Goal: Communication & Community: Ask a question

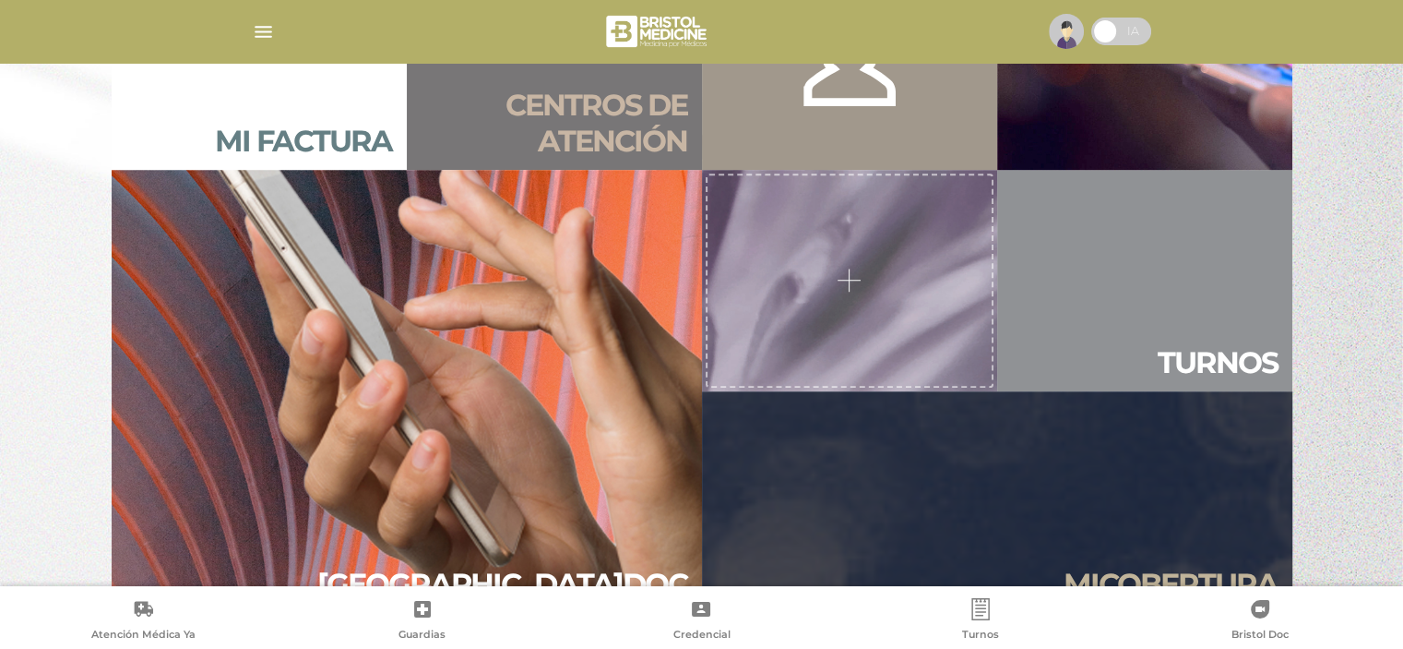
scroll to position [1402, 0]
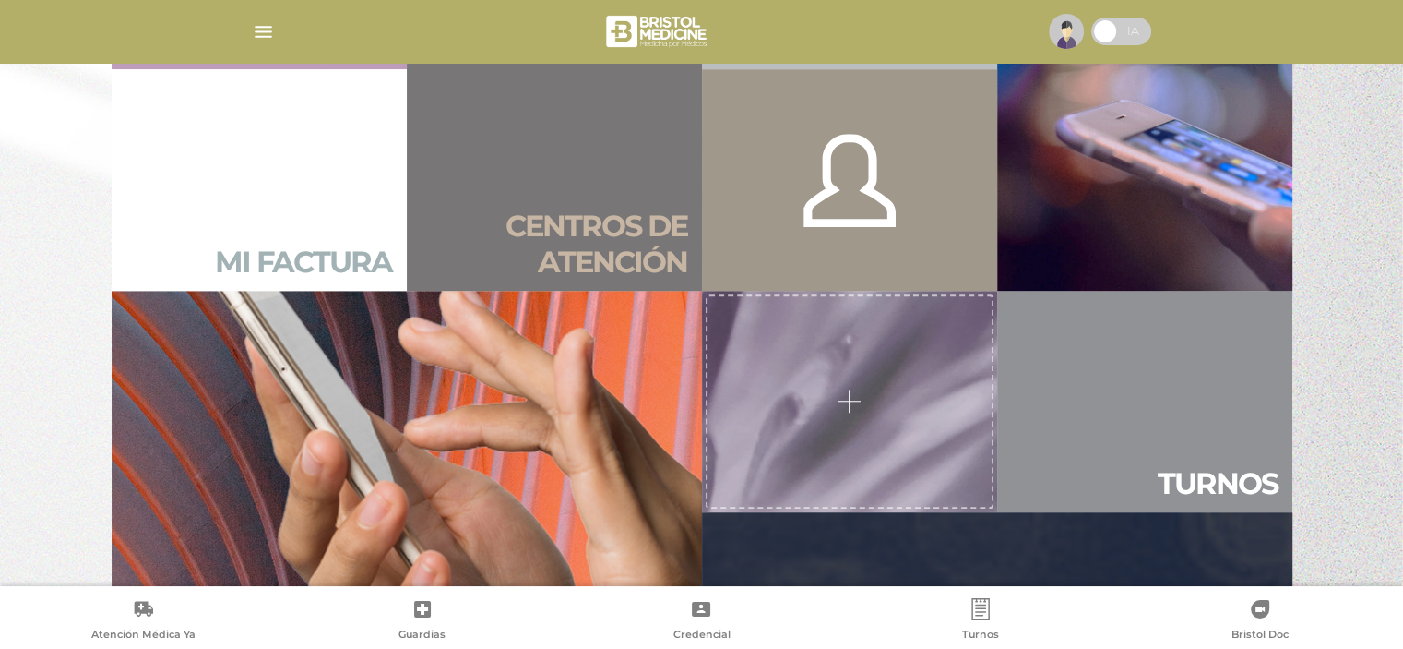
click at [354, 246] on h2 "Mi factura" at bounding box center [303, 261] width 177 height 35
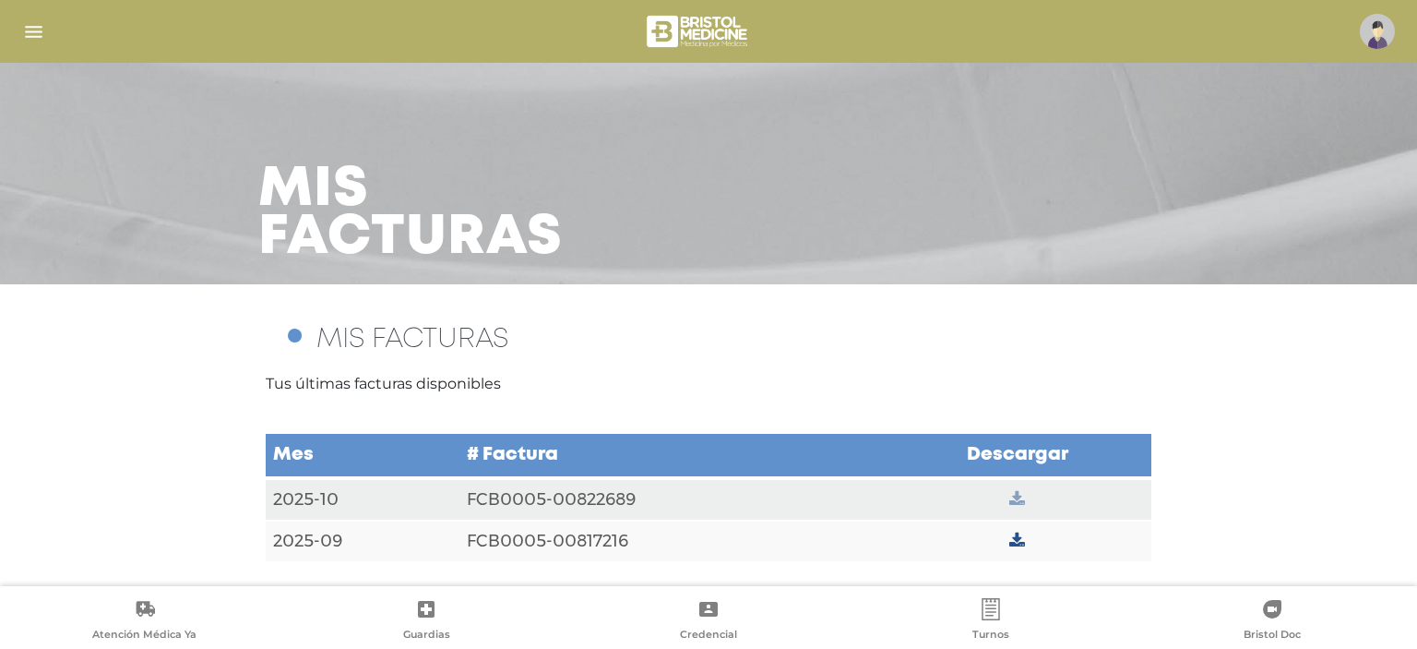
click at [1018, 501] on icon at bounding box center [1017, 499] width 16 height 17
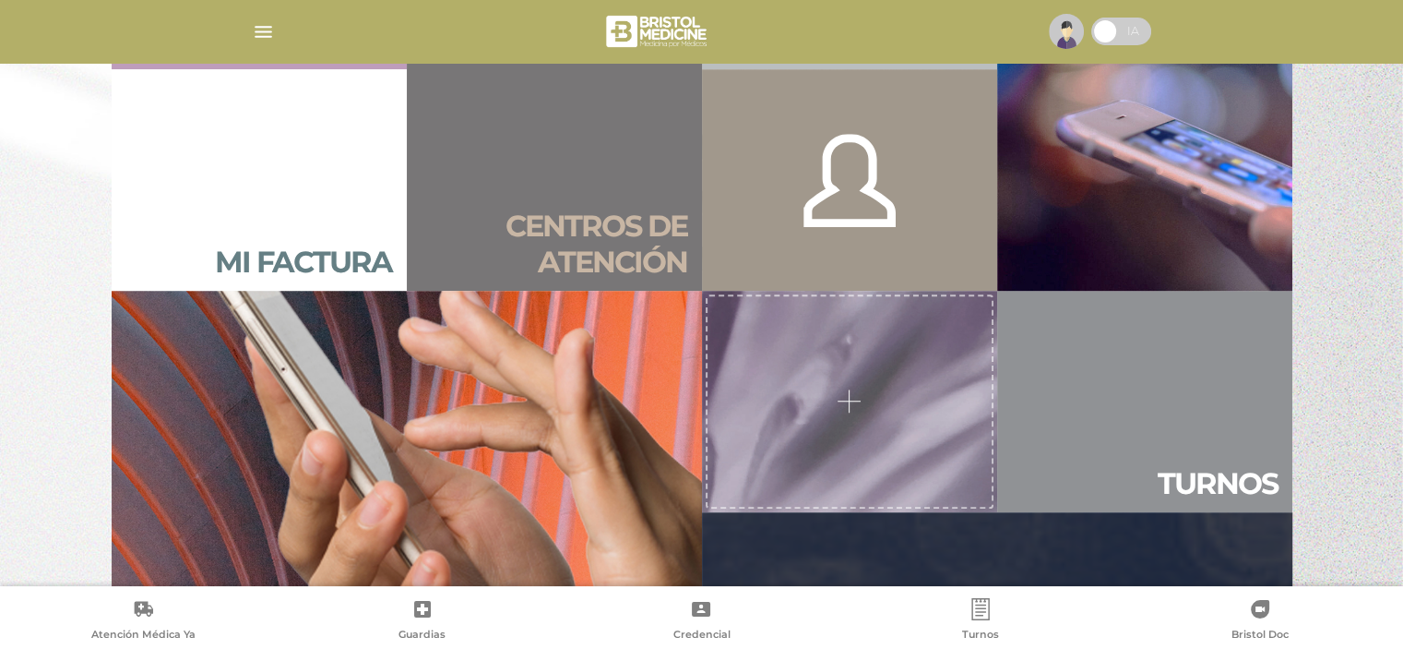
scroll to position [1771, 0]
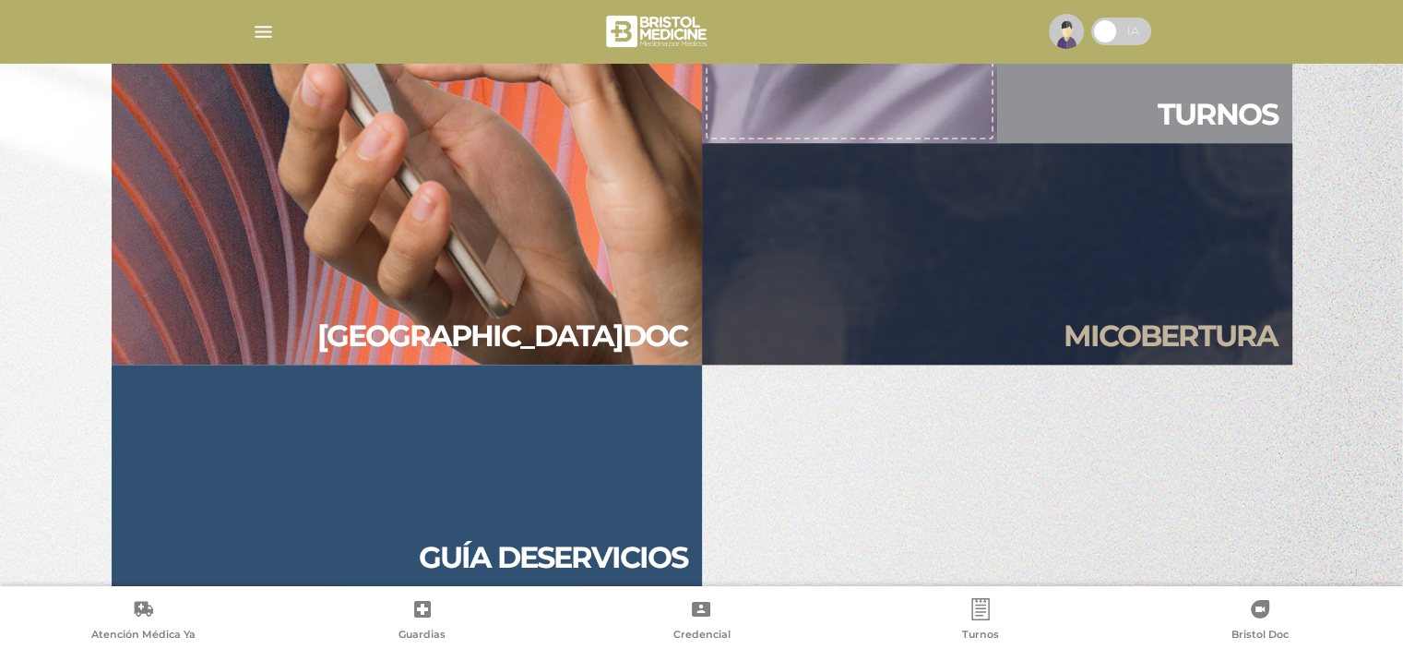
click at [532, 548] on h2 "Guía de servicios" at bounding box center [553, 557] width 268 height 35
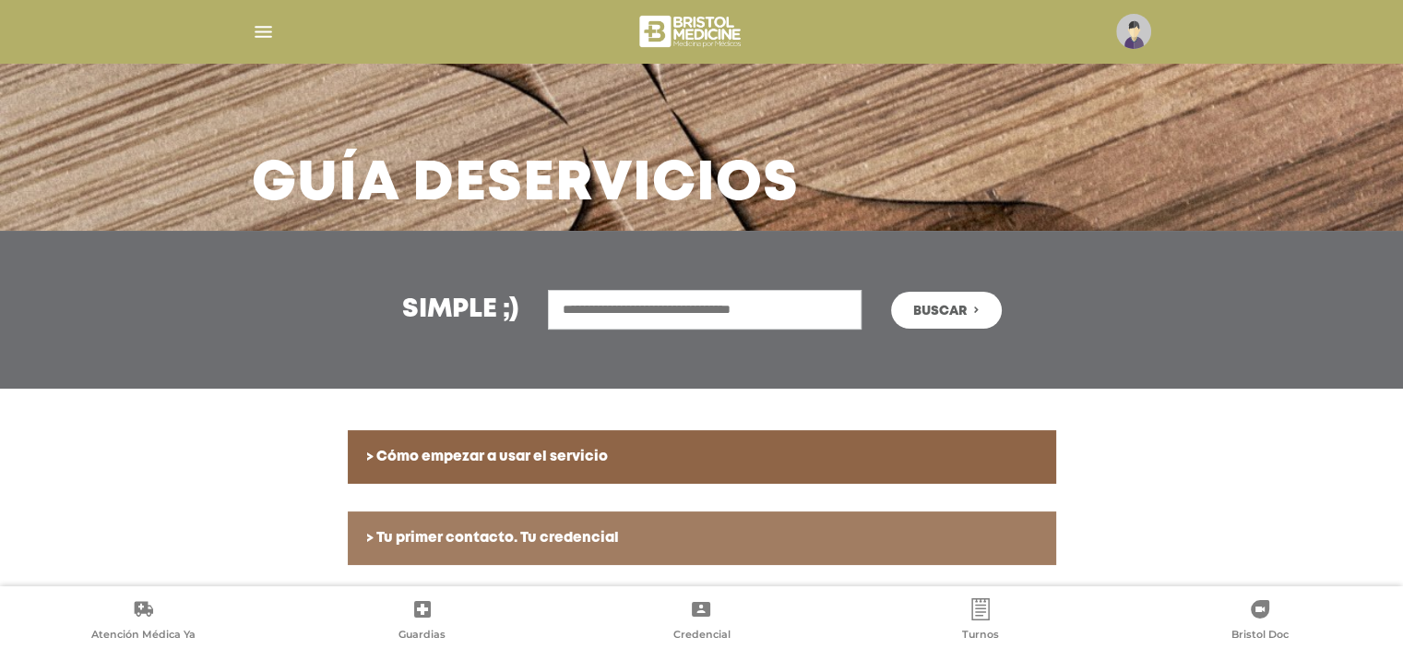
scroll to position [92, 0]
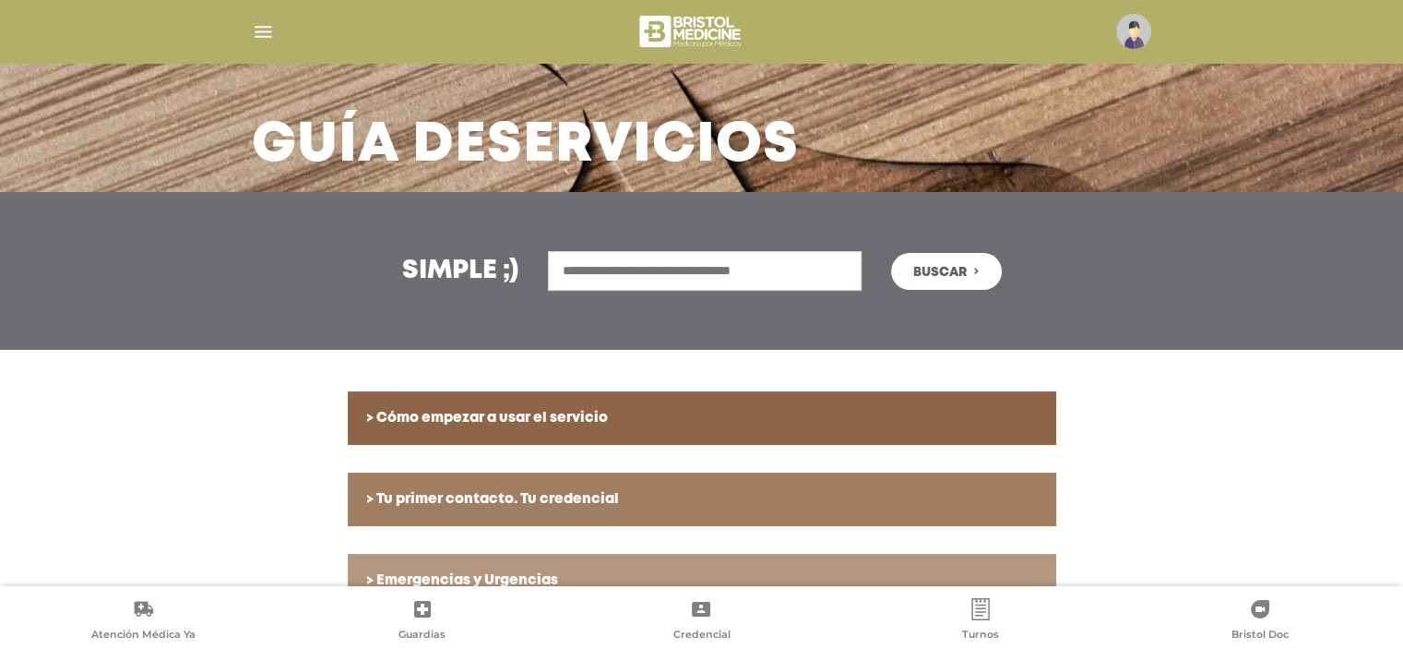
click at [788, 266] on input "text" at bounding box center [705, 271] width 314 height 40
type input "**********"
click at [913, 268] on span "Buscar" at bounding box center [940, 272] width 54 height 13
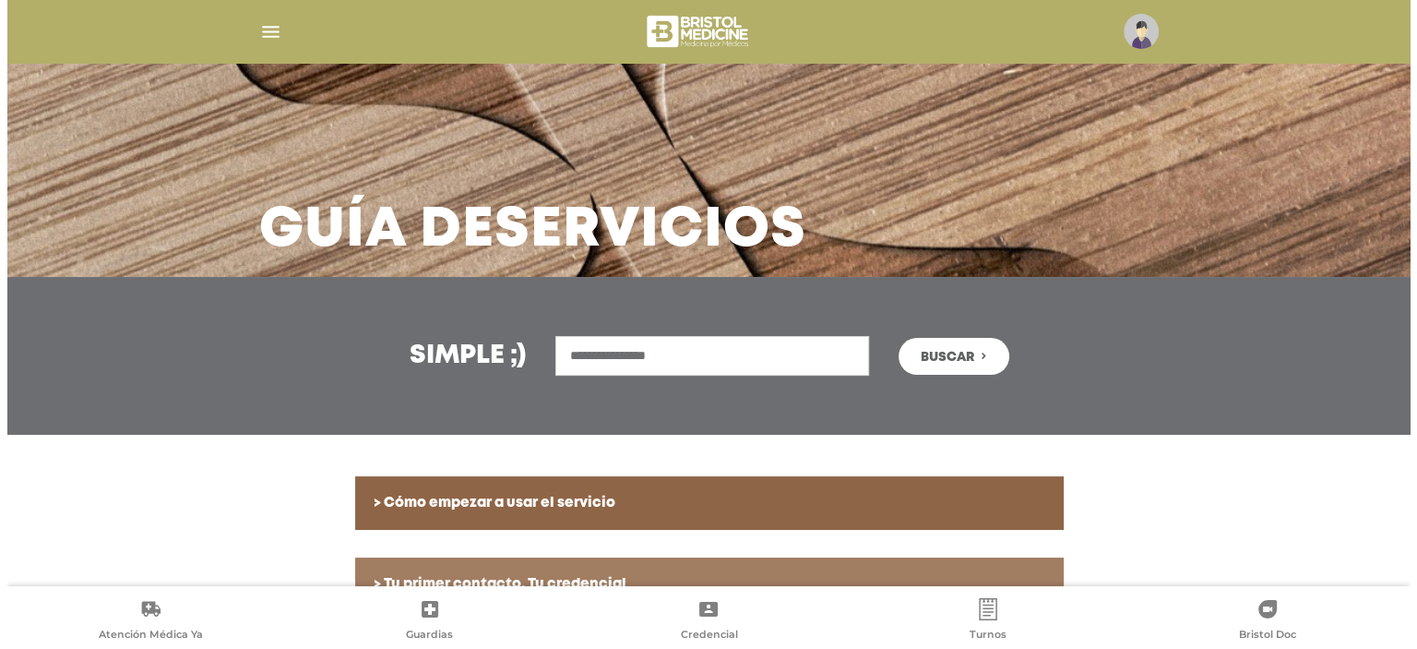
scroll to position [0, 0]
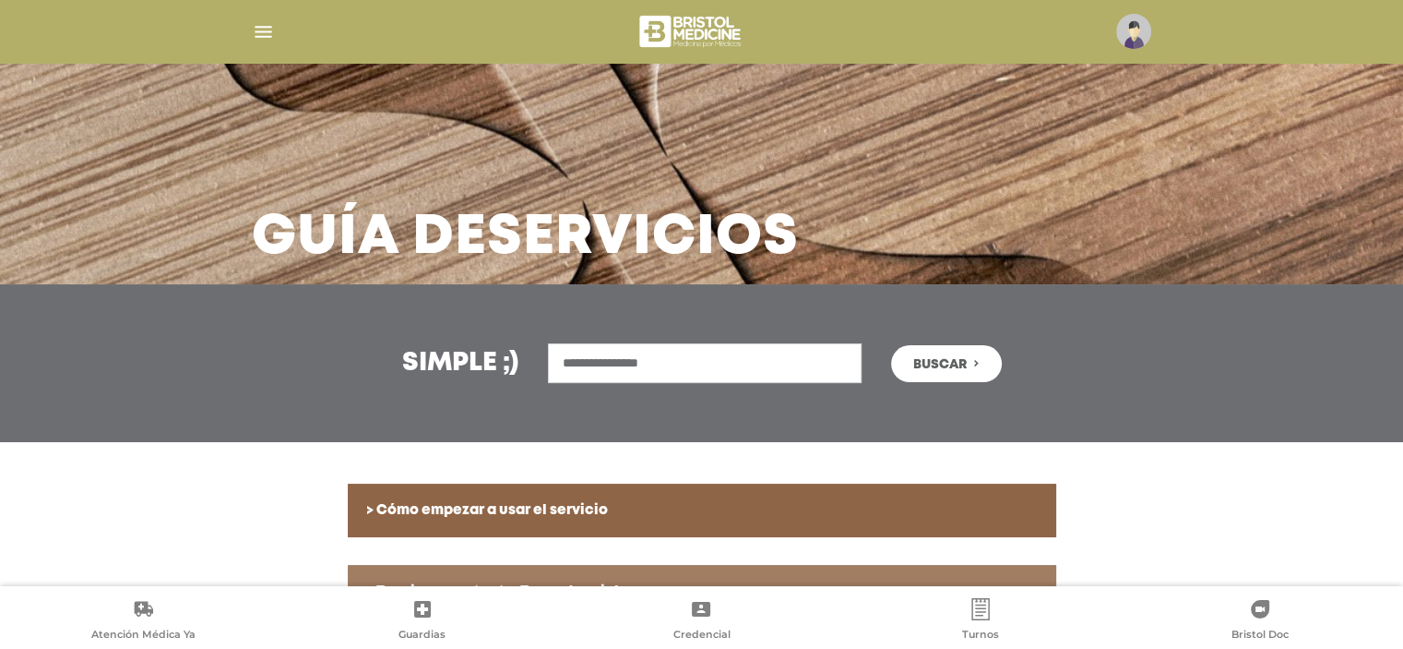
click at [960, 361] on span "Buscar" at bounding box center [940, 364] width 54 height 13
click at [262, 30] on img "button" at bounding box center [263, 31] width 23 height 23
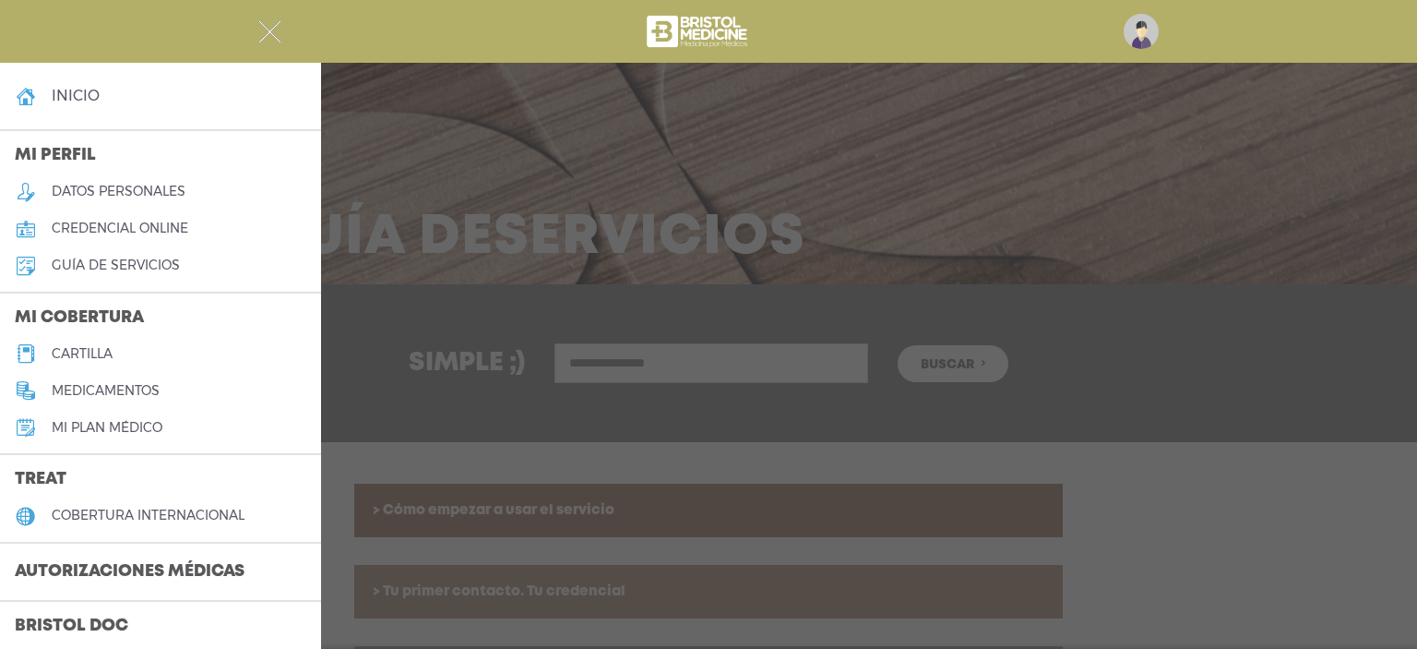
click at [272, 25] on img "button" at bounding box center [269, 31] width 23 height 23
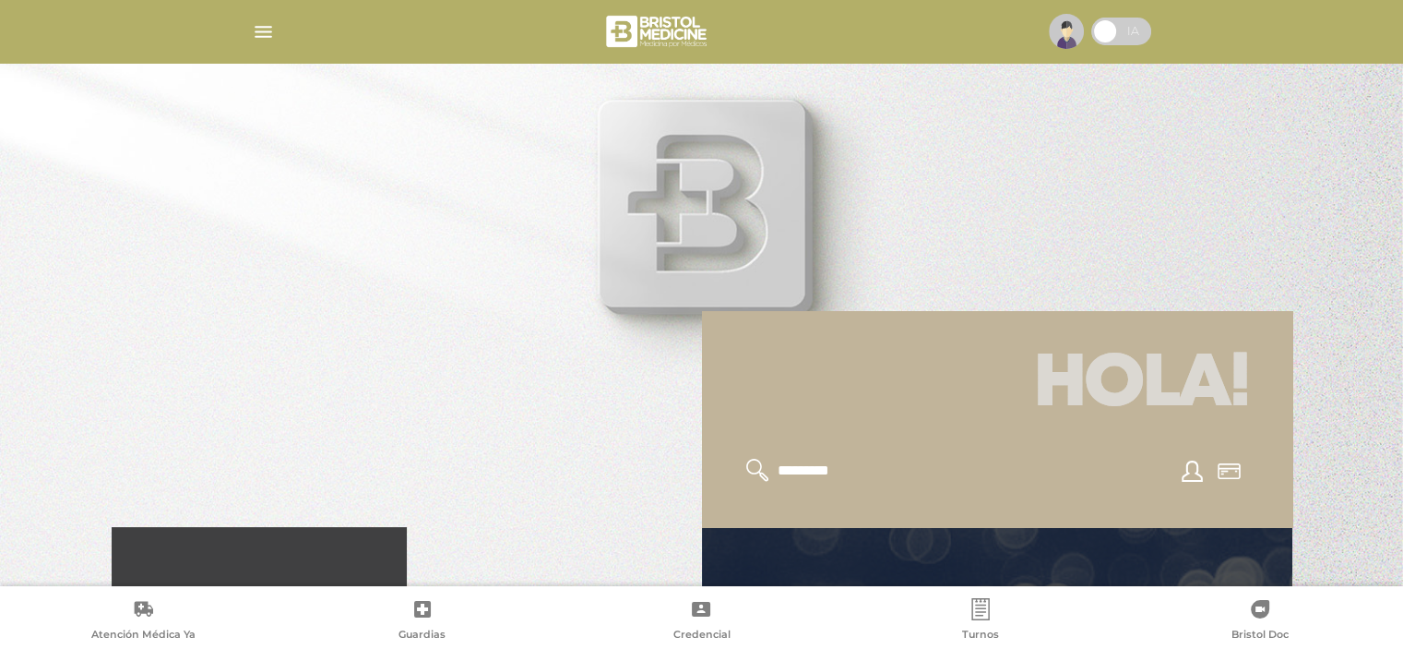
scroll to position [92, 0]
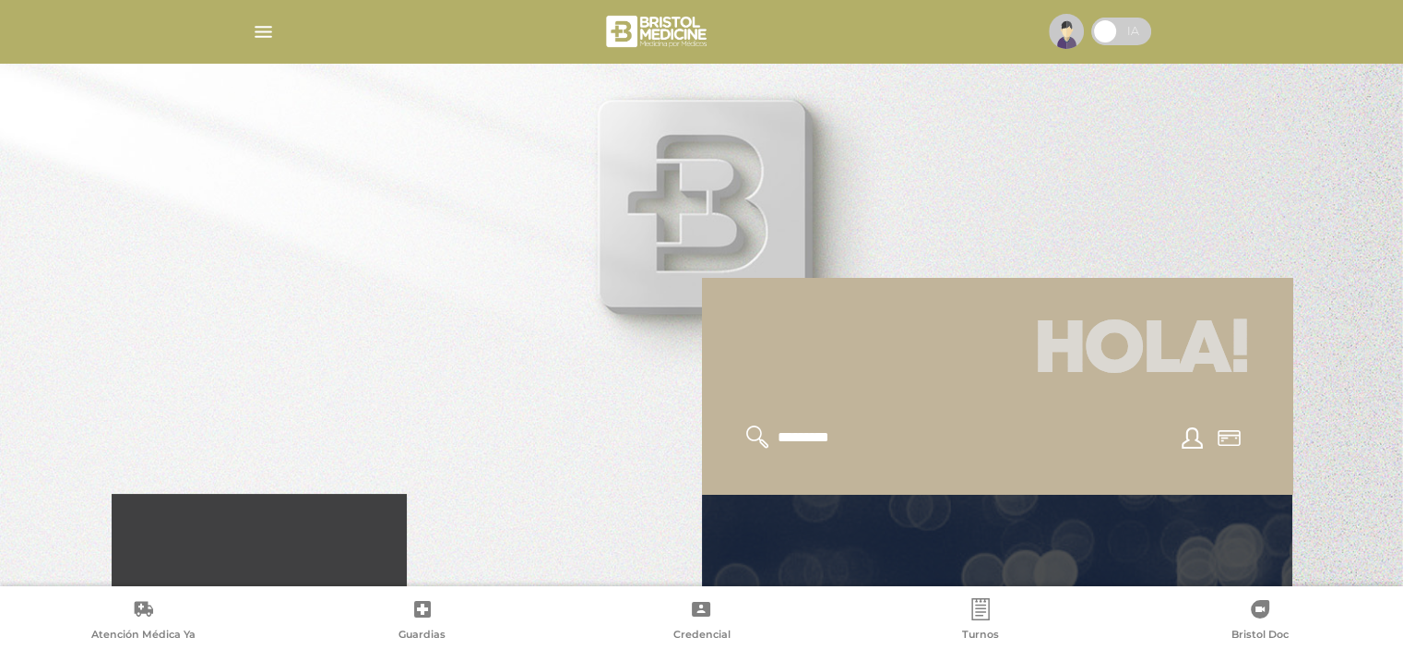
click at [760, 431] on icon at bounding box center [757, 436] width 23 height 23
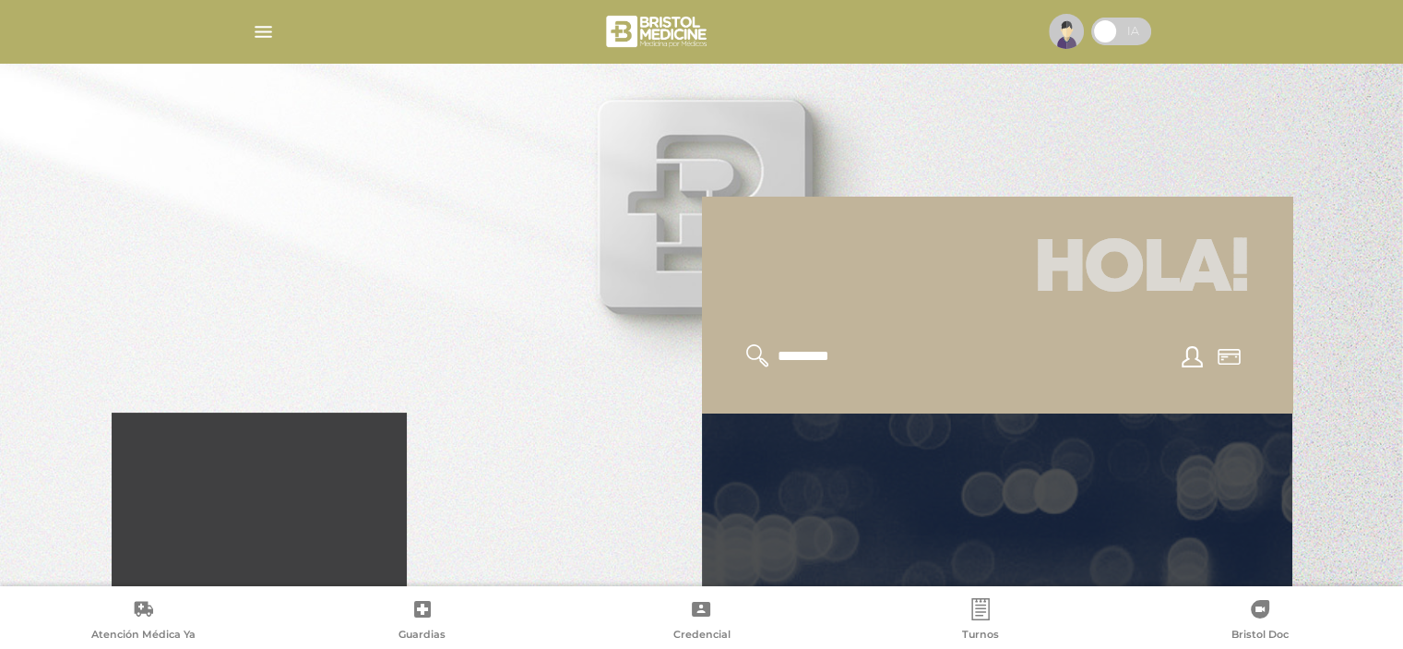
scroll to position [277, 0]
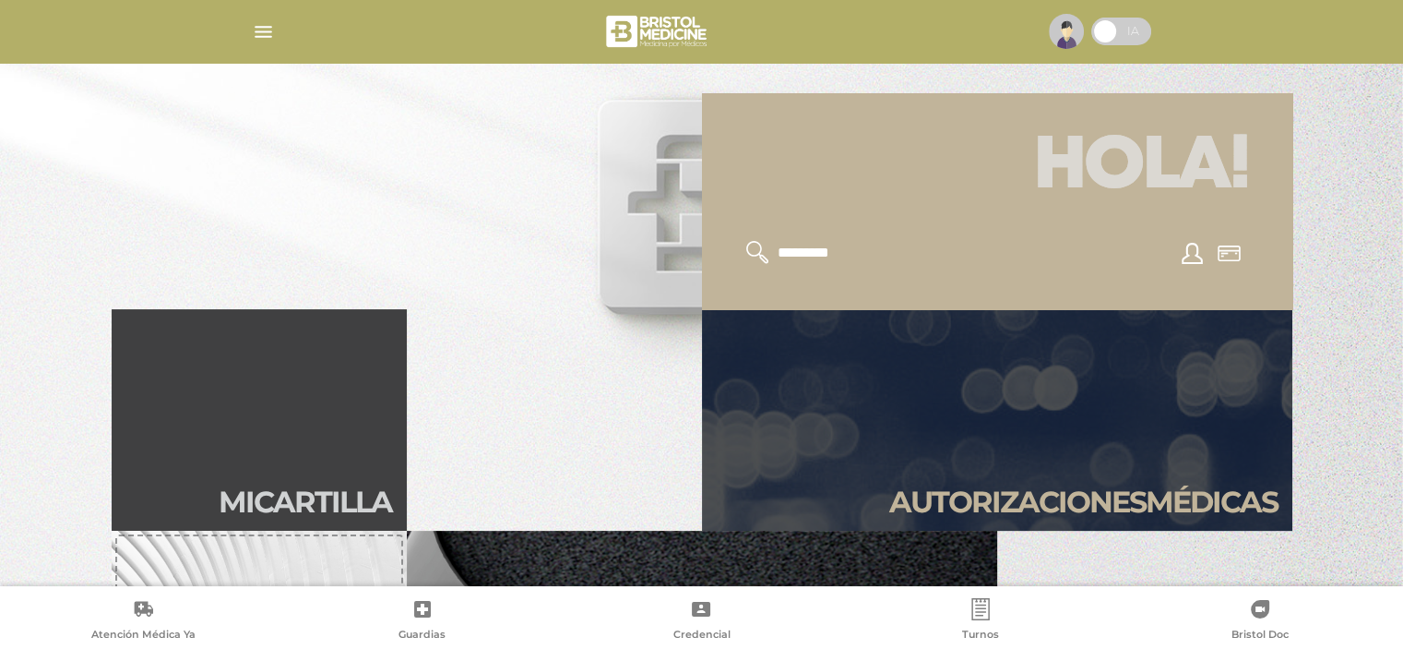
click at [755, 250] on icon at bounding box center [757, 252] width 23 height 23
click at [1194, 256] on icon at bounding box center [1192, 253] width 21 height 21
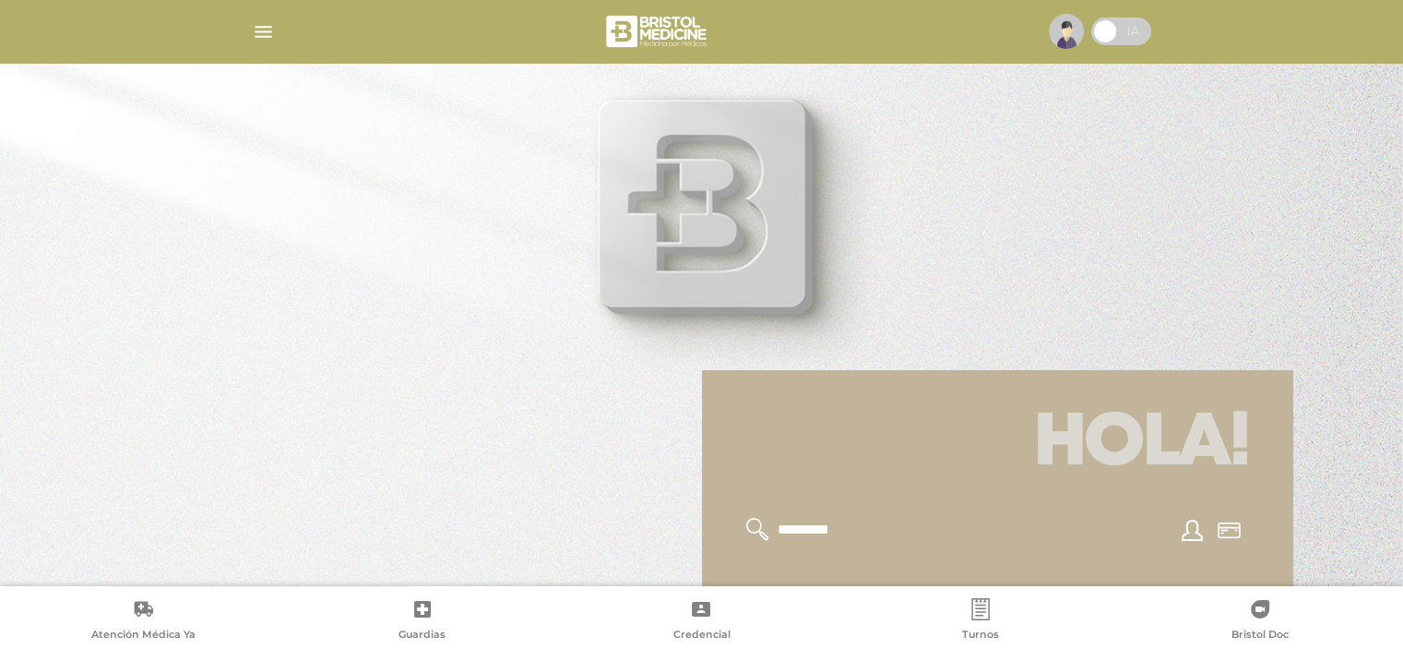
click at [1228, 532] on icon at bounding box center [1229, 530] width 23 height 16
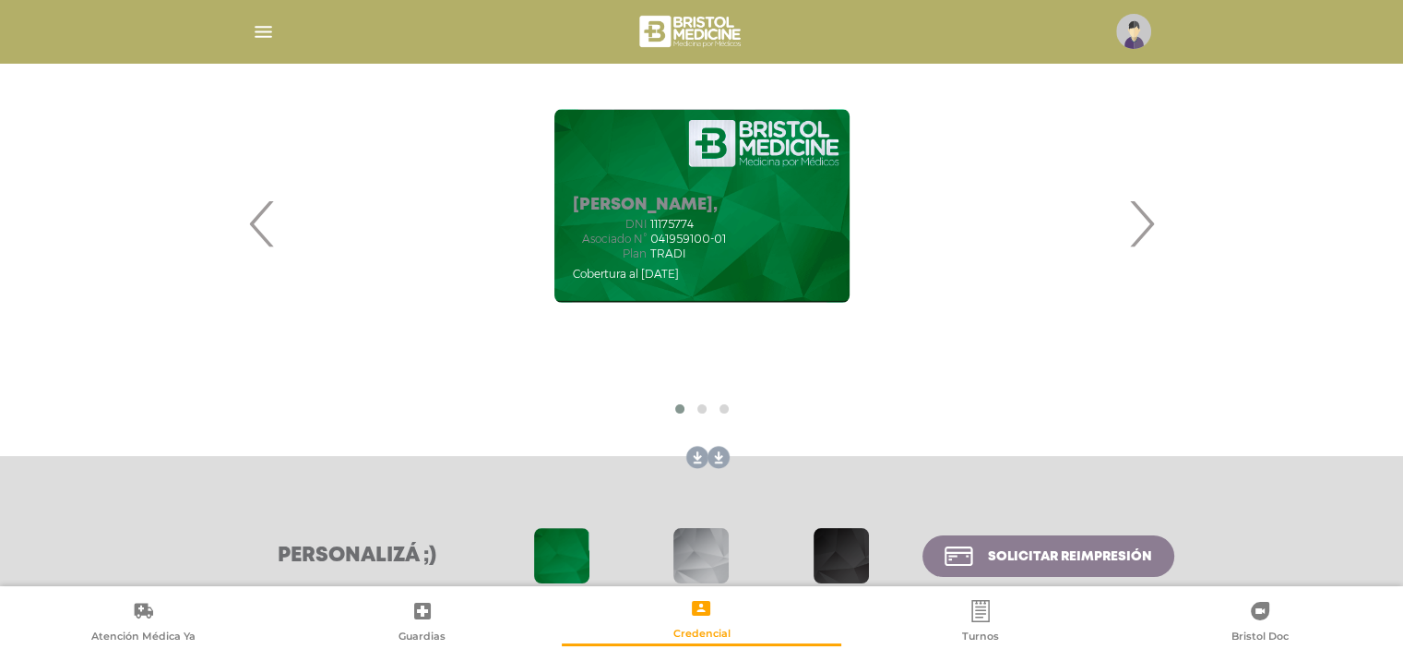
scroll to position [380, 0]
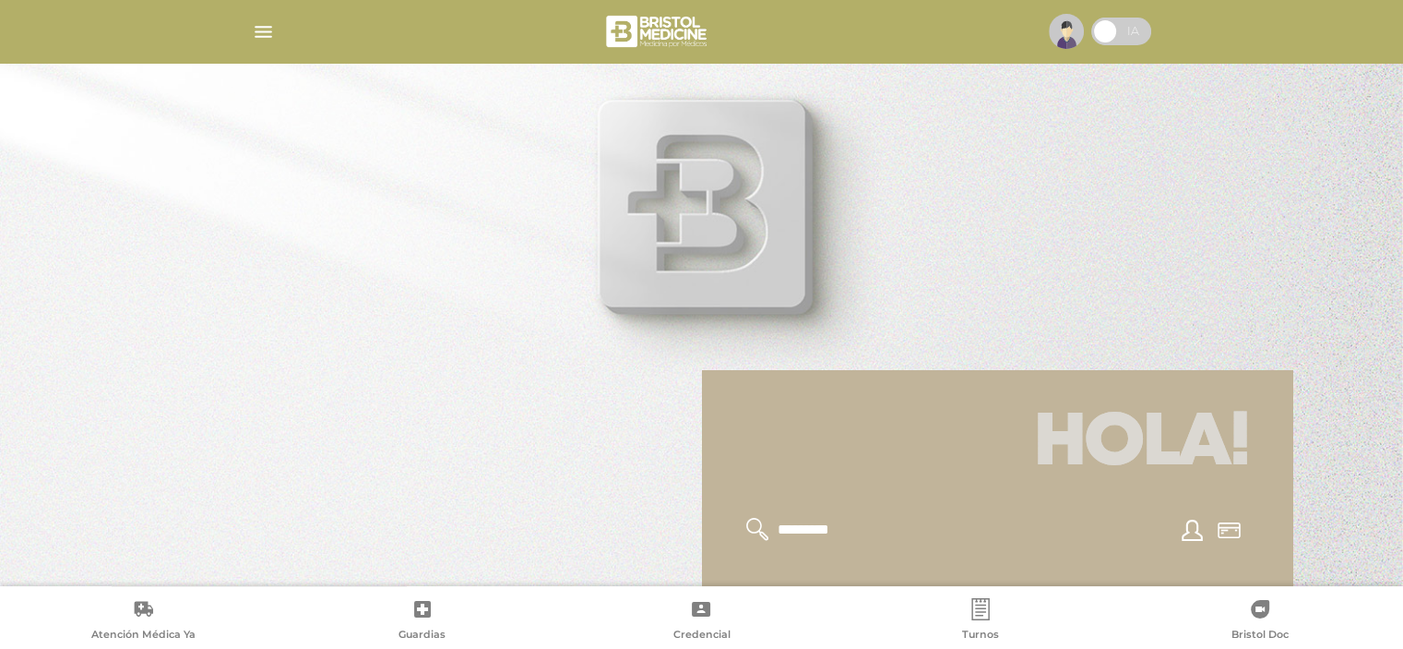
click at [264, 27] on img "button" at bounding box center [263, 31] width 23 height 23
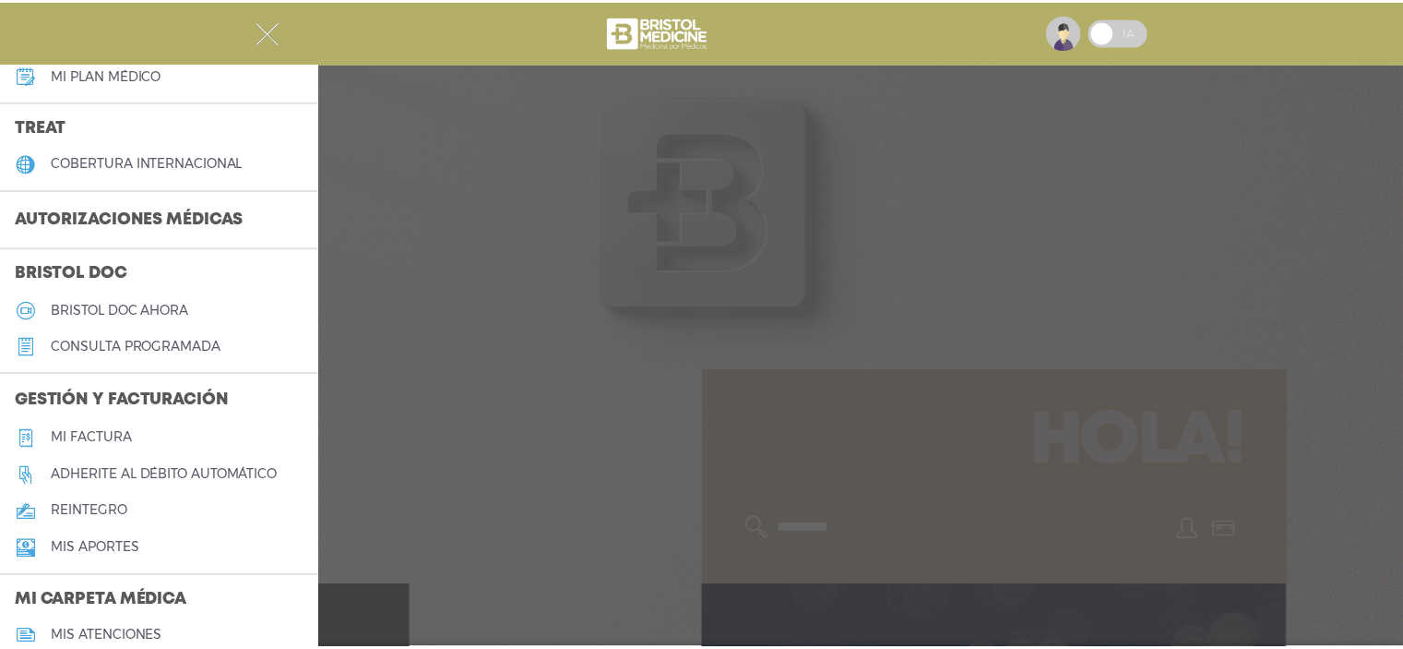
scroll to position [461, 0]
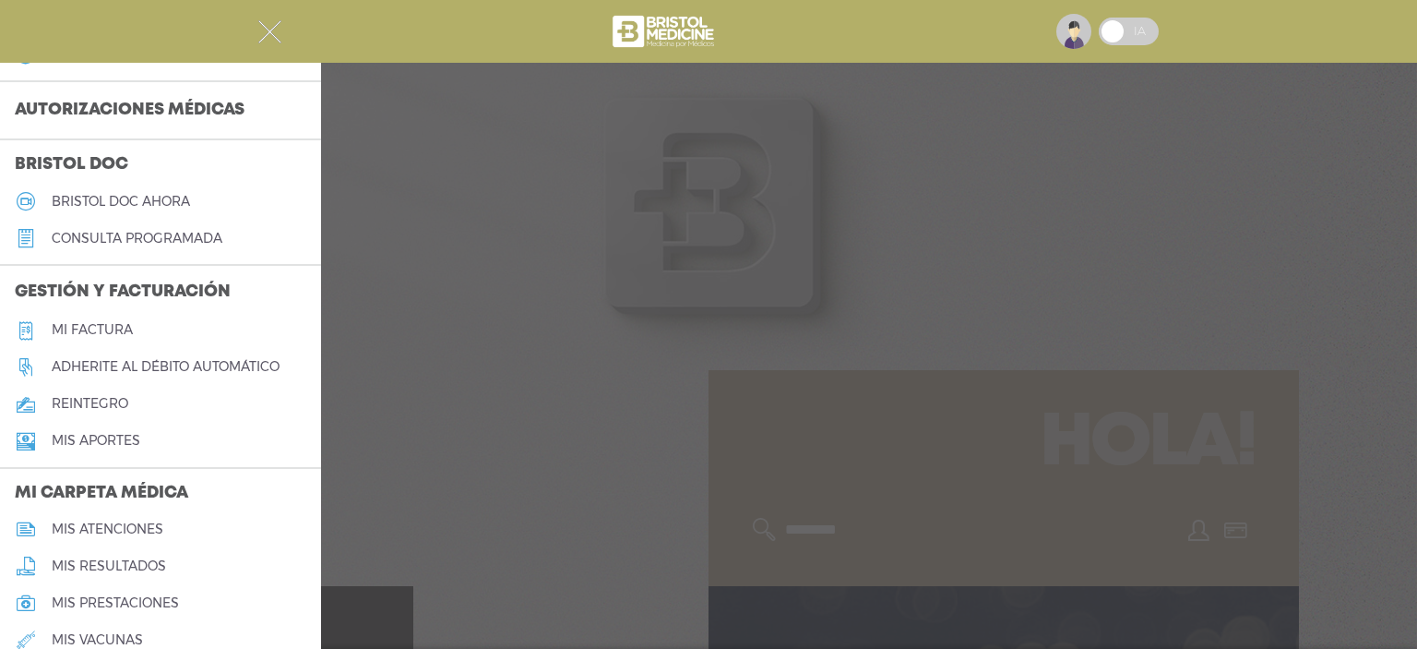
click at [273, 29] on img "button" at bounding box center [269, 31] width 23 height 23
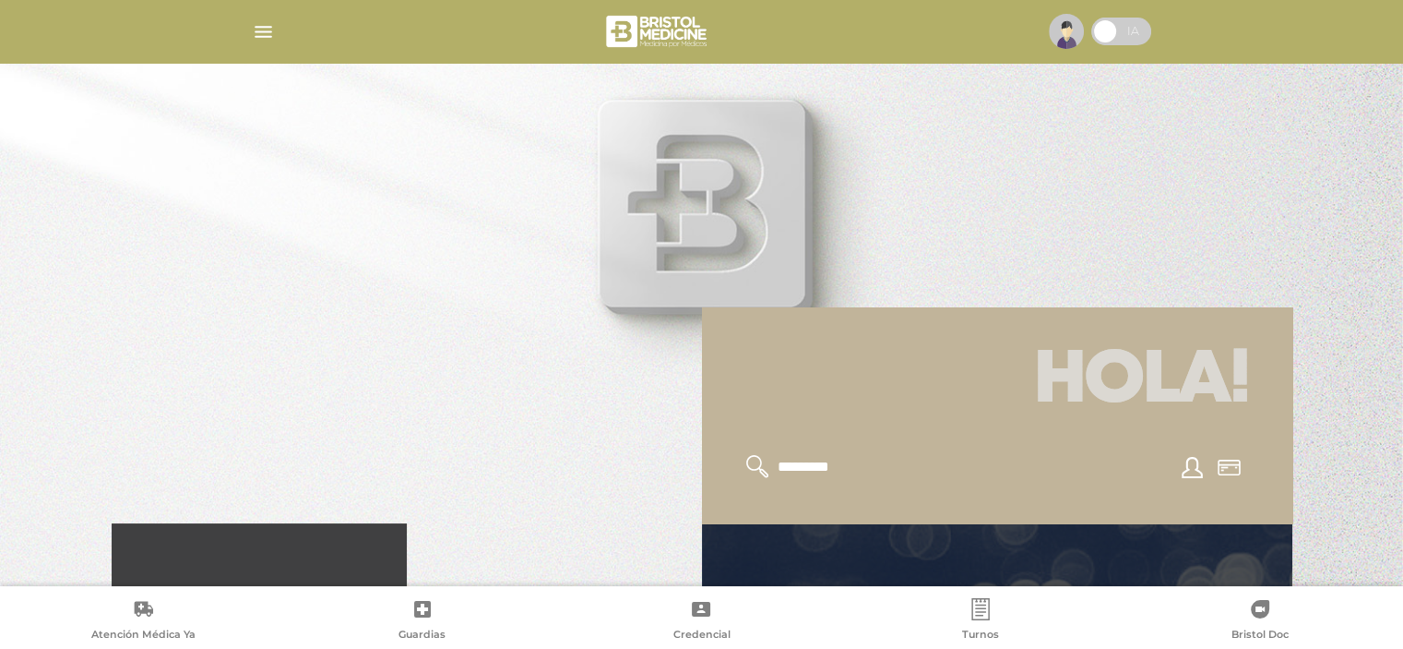
scroll to position [0, 0]
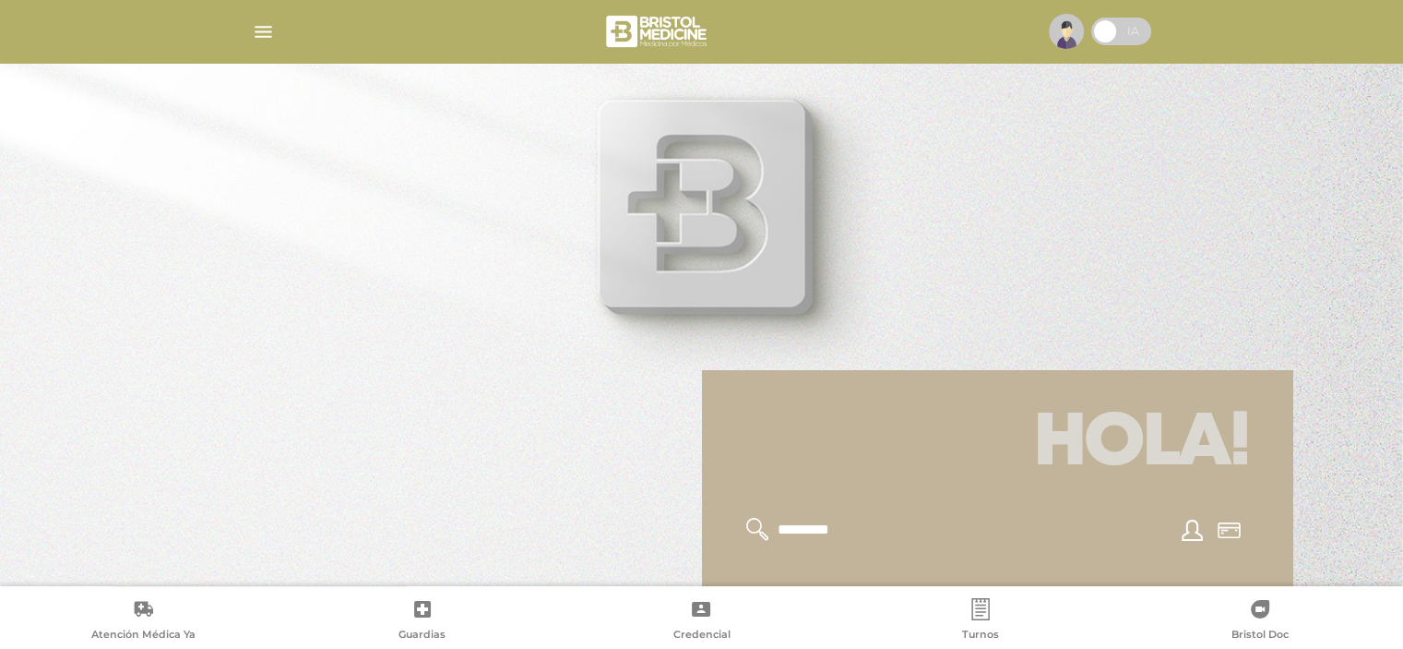
click at [1107, 30] on span at bounding box center [1105, 32] width 28 height 28
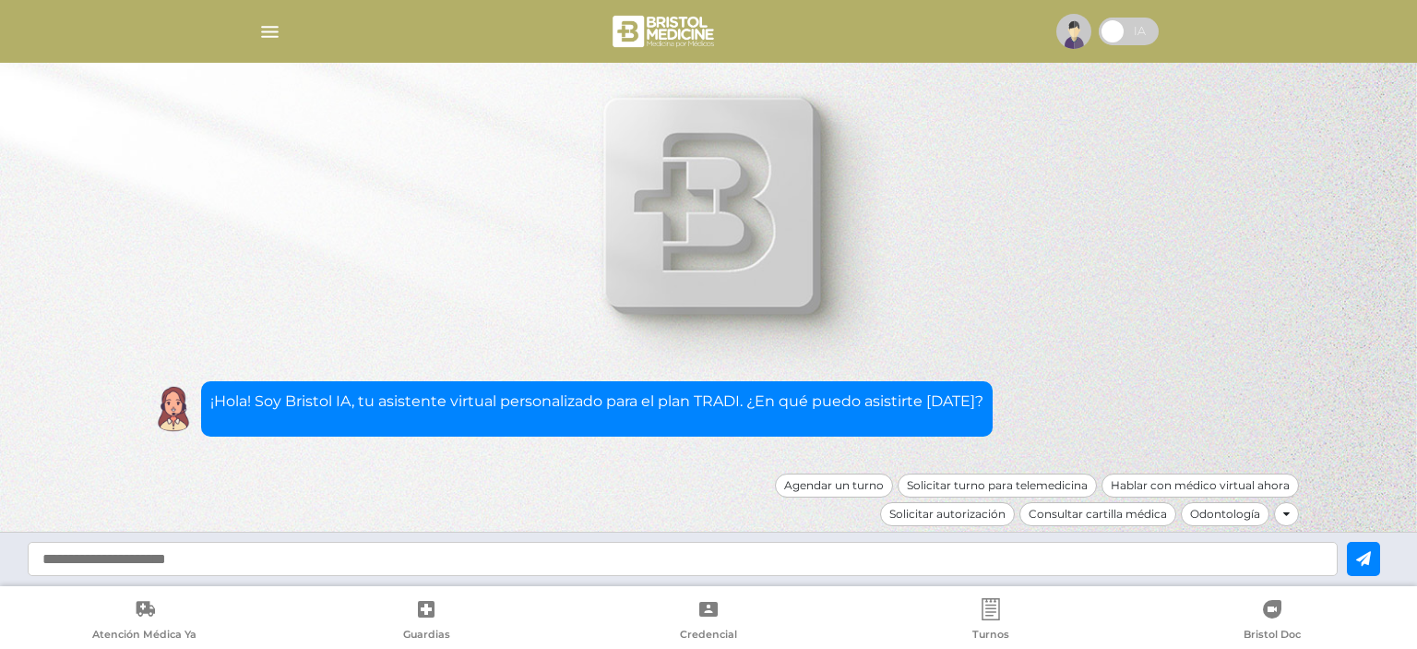
click at [725, 557] on input "text" at bounding box center [683, 559] width 1310 height 34
type input "**********"
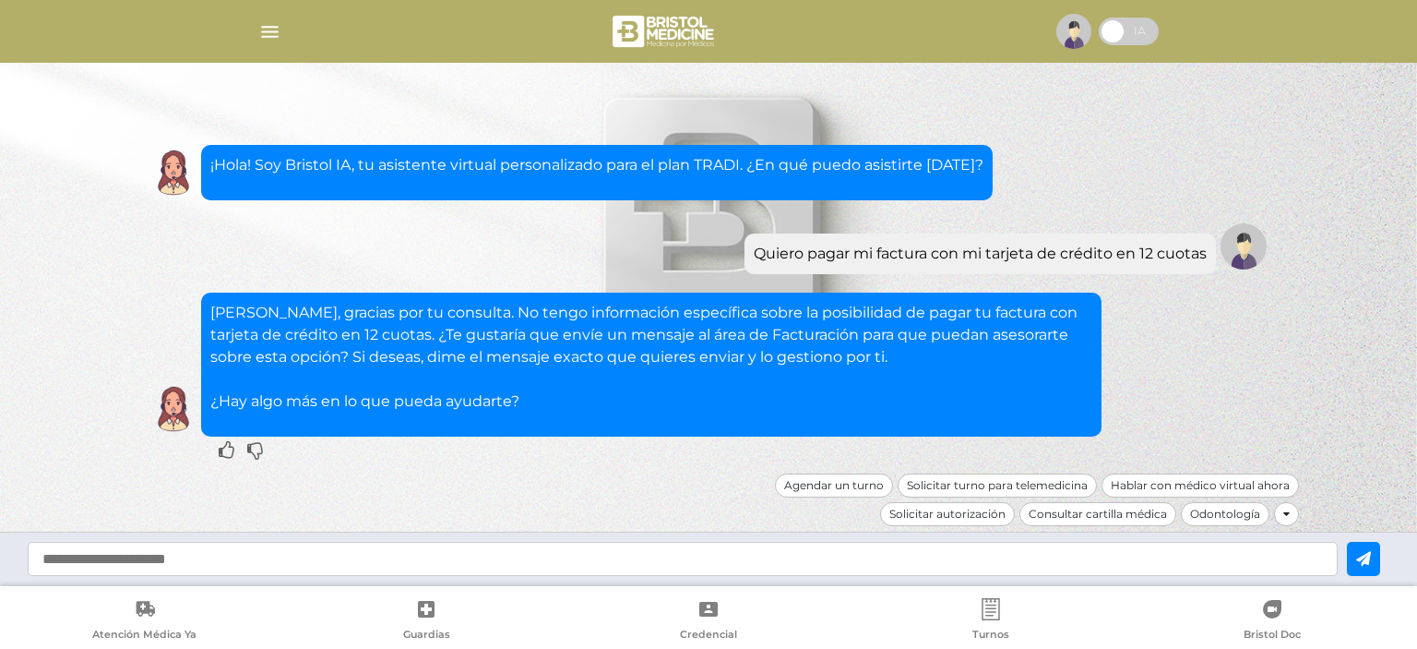
click at [456, 562] on input "text" at bounding box center [683, 559] width 1310 height 34
type input "**********"
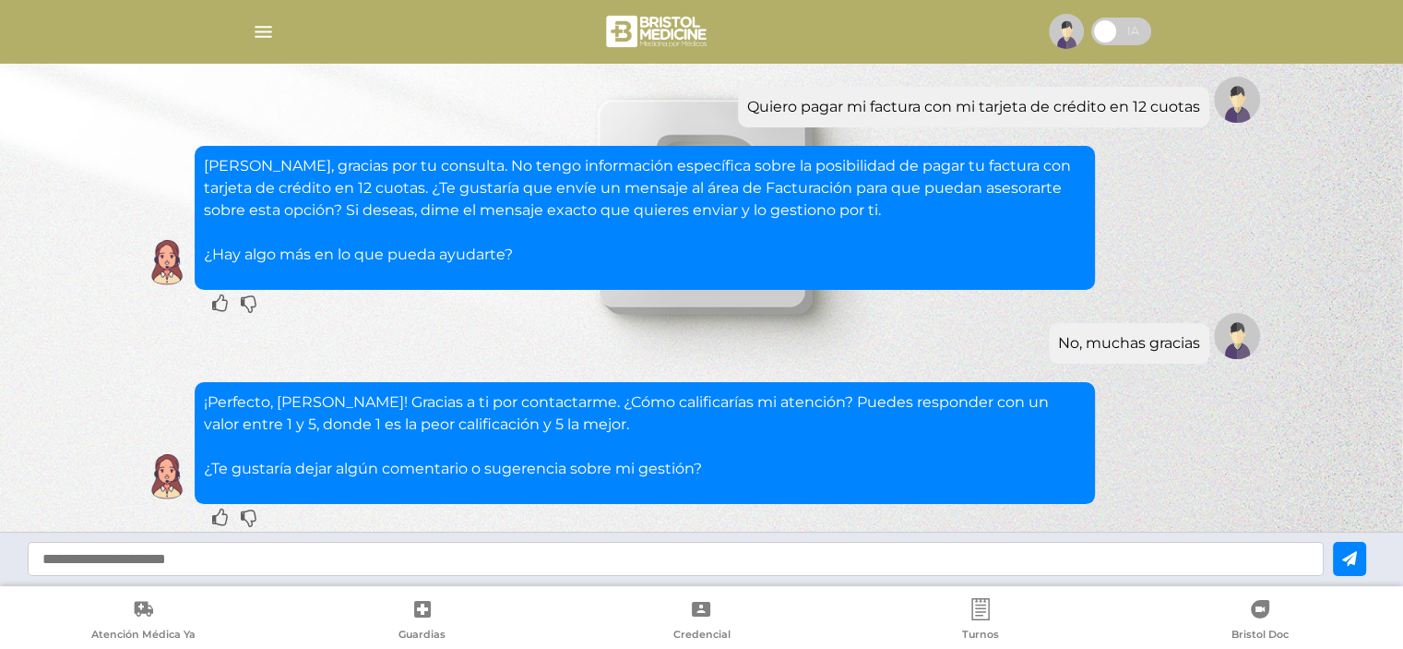
scroll to position [151, 0]
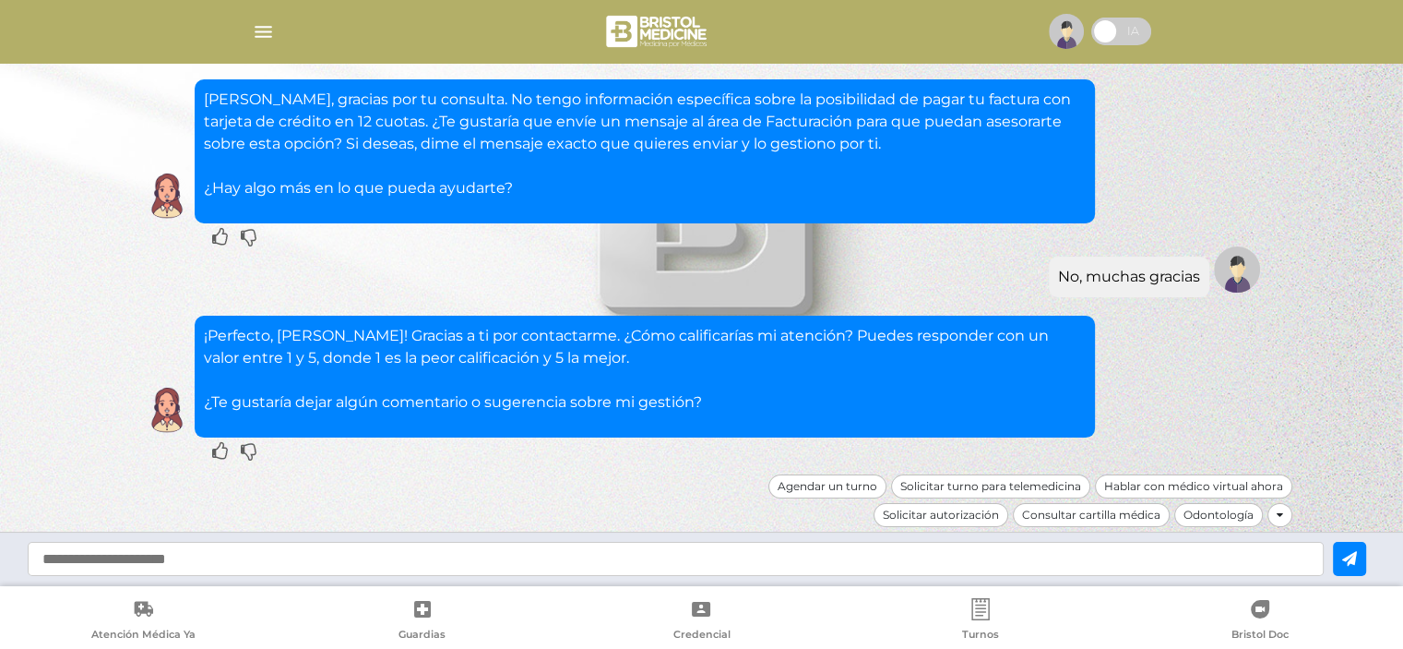
click at [447, 554] on input "text" at bounding box center [676, 559] width 1296 height 34
type input "*"
click at [1357, 551] on icon at bounding box center [1349, 558] width 15 height 15
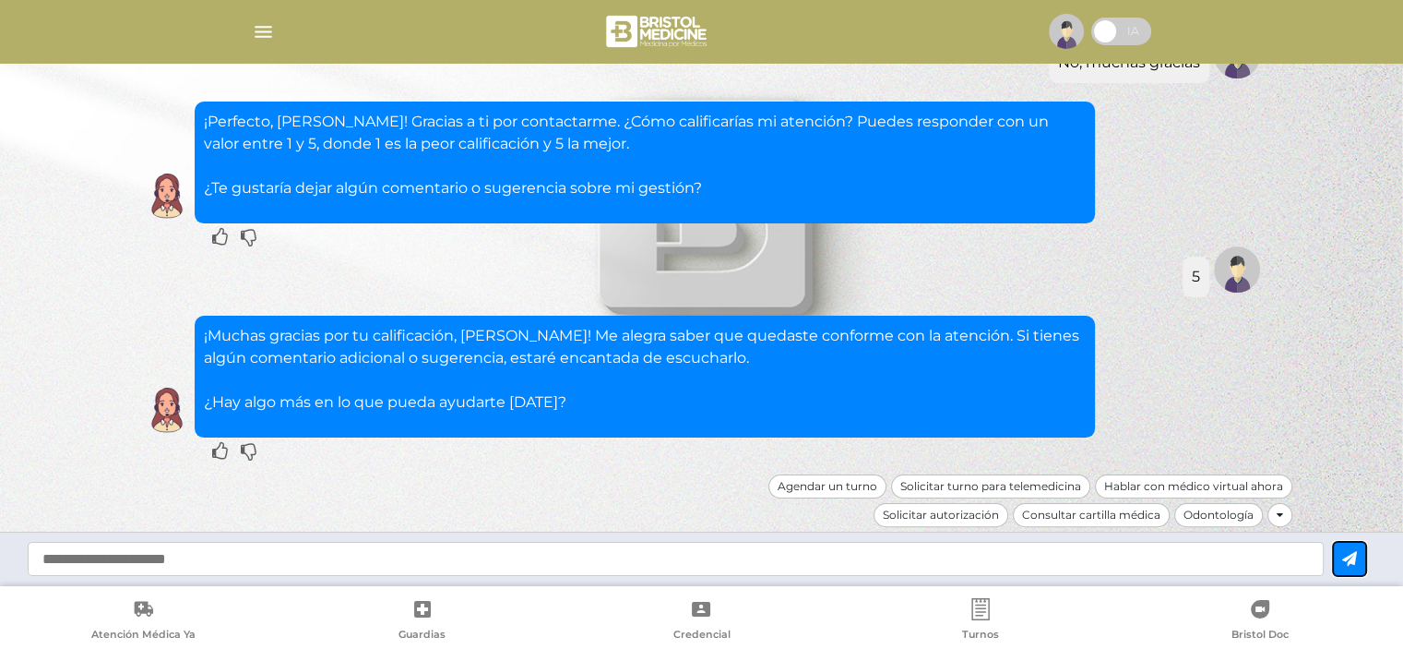
scroll to position [0, 0]
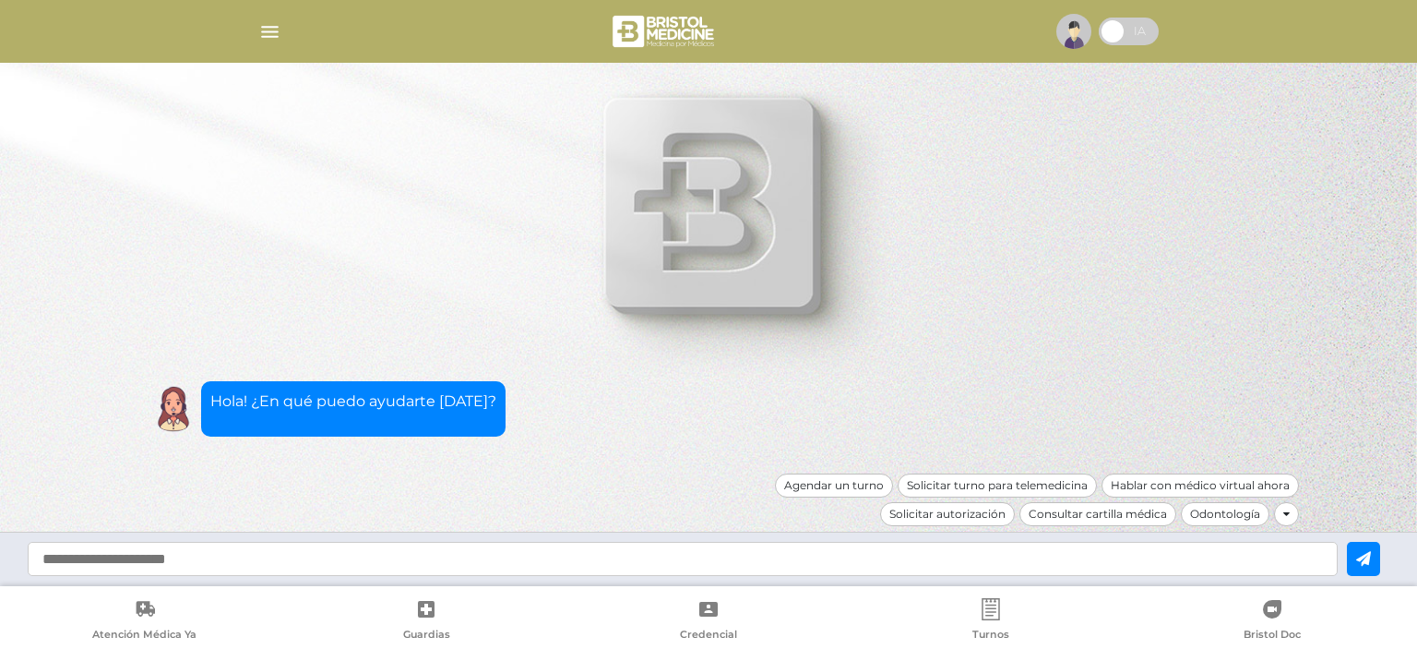
click at [1120, 30] on span at bounding box center [1129, 32] width 60 height 28
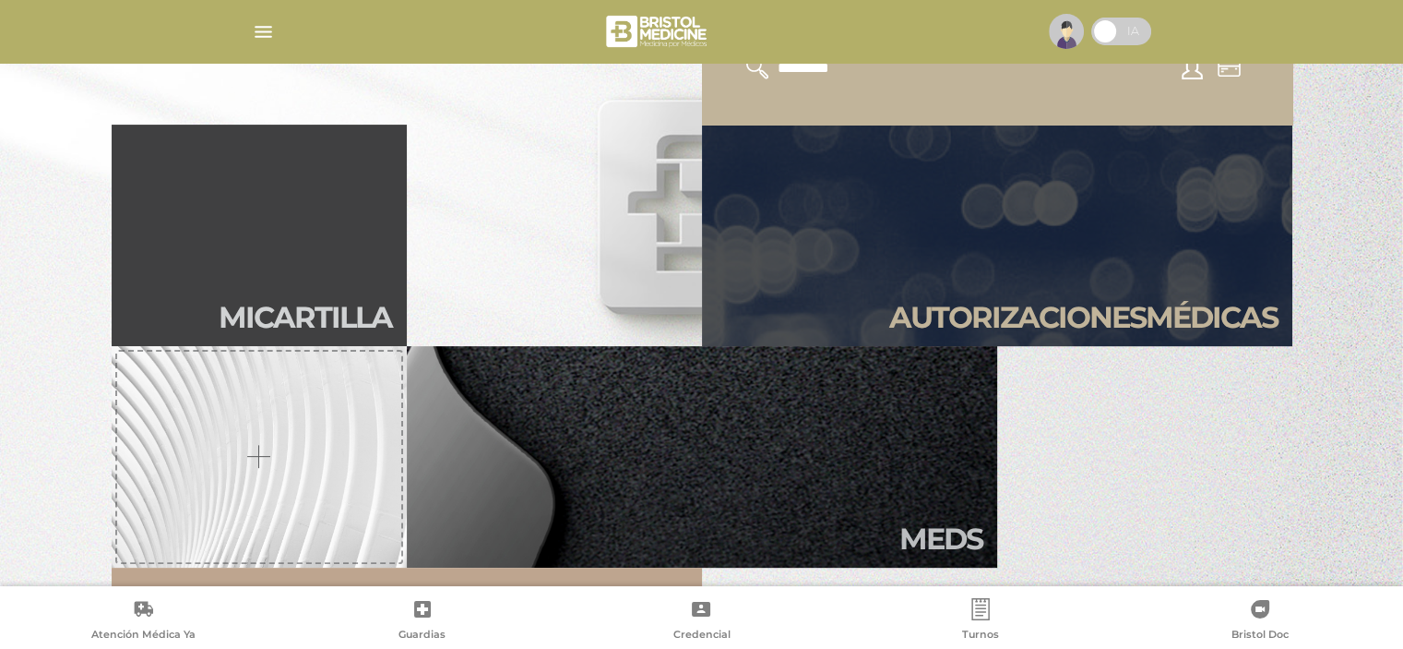
scroll to position [369, 0]
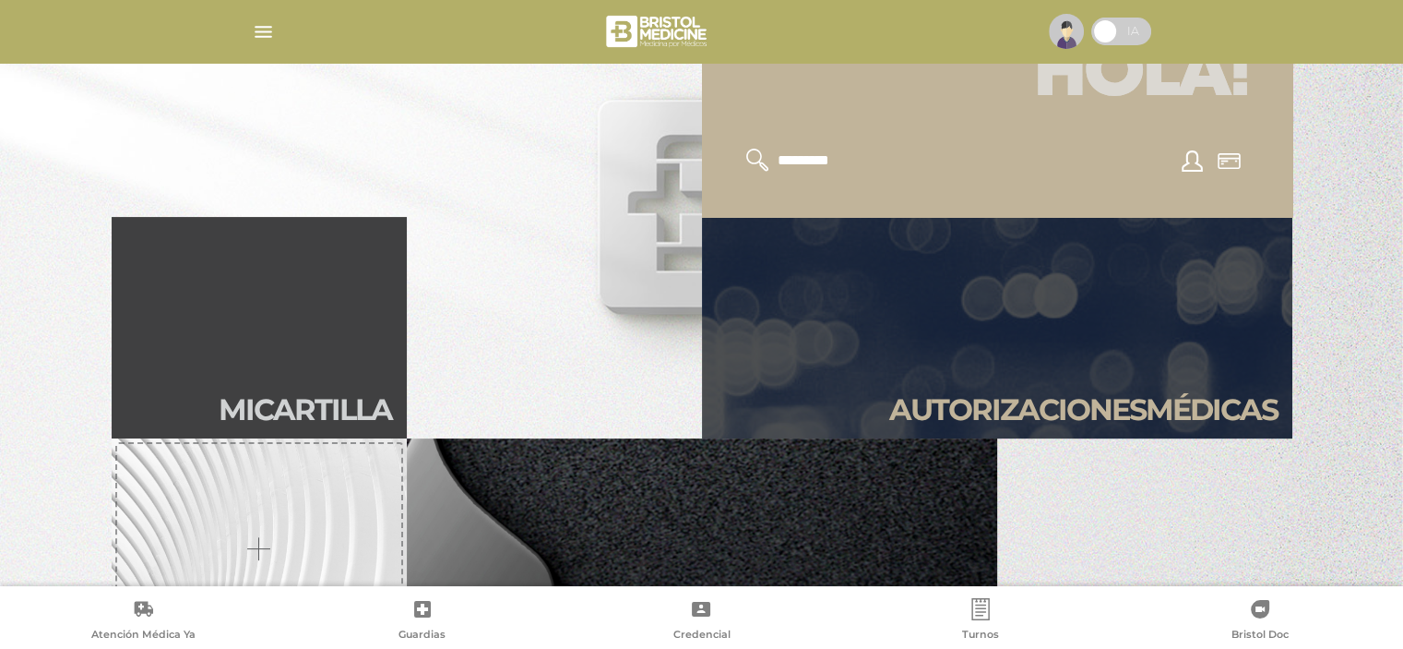
click at [756, 152] on icon at bounding box center [757, 160] width 23 height 23
click at [753, 156] on icon at bounding box center [757, 160] width 23 height 23
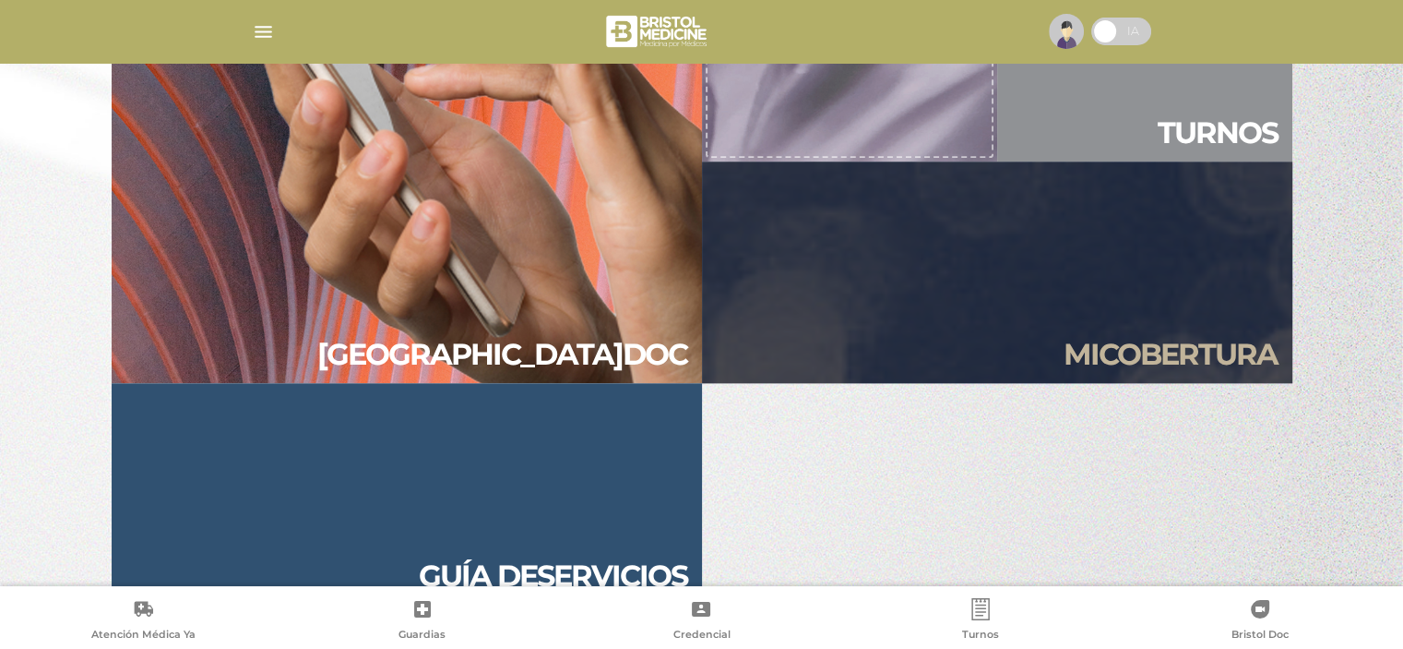
scroll to position [1771, 0]
